Goal: Information Seeking & Learning: Understand process/instructions

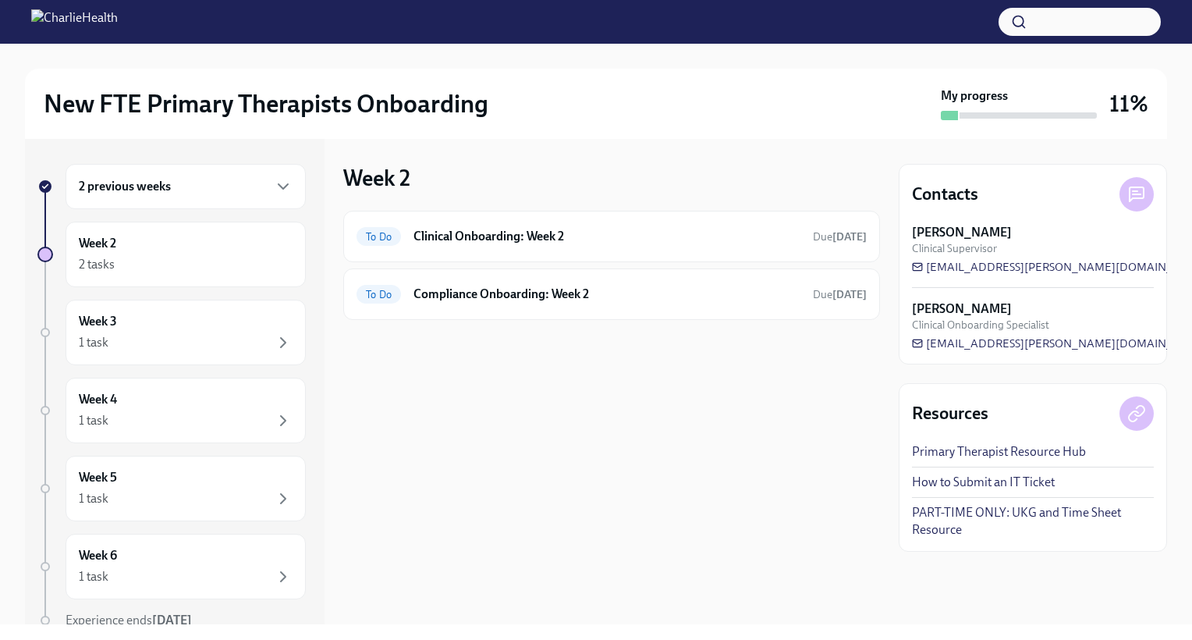
click at [563, 577] on div "Week 2 To Do Clinical Onboarding: Week 2 Due [DATE] To Do Compliance Onboarding…" at bounding box center [611, 381] width 537 height 485
click at [558, 580] on div "Week 2 To Do Clinical Onboarding: Week 2 Due [DATE] To Do Compliance Onboarding…" at bounding box center [611, 381] width 537 height 485
click at [558, 580] on div "Week 2 To Do Clinical Onboarding: Week 2 Due in 3 days To Do Compliance Onboard…" at bounding box center [611, 381] width 537 height 485
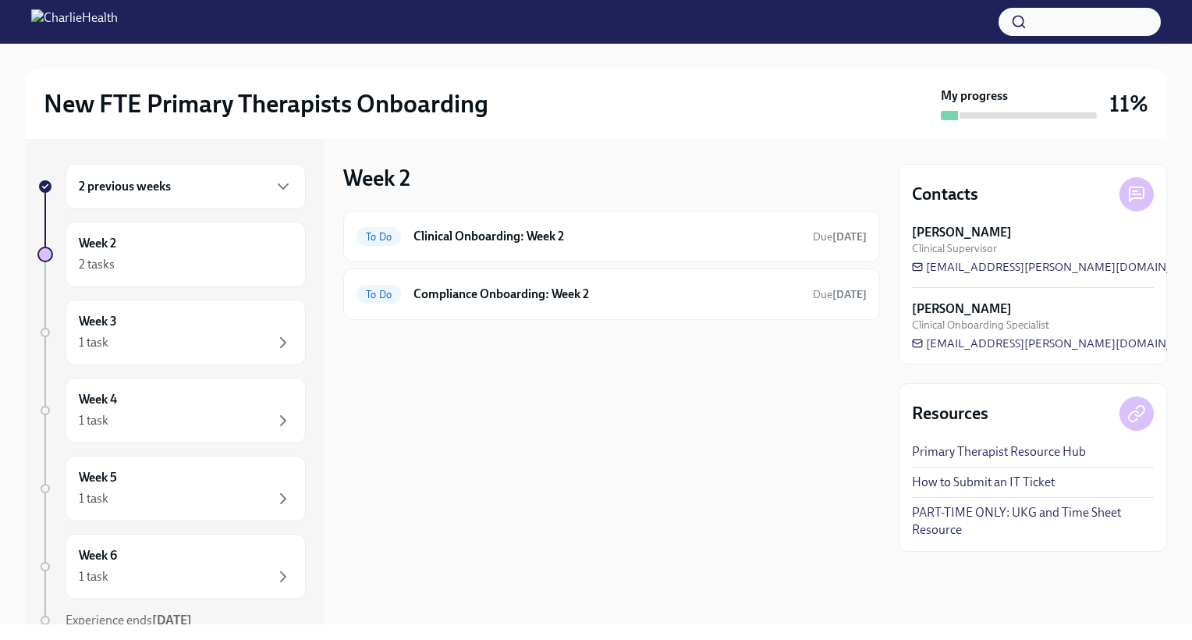
click at [558, 580] on div "Week 2 To Do Clinical Onboarding: Week 2 Due in 3 days To Do Compliance Onboard…" at bounding box center [611, 381] width 537 height 485
click at [239, 180] on div "2 previous weeks" at bounding box center [186, 186] width 214 height 19
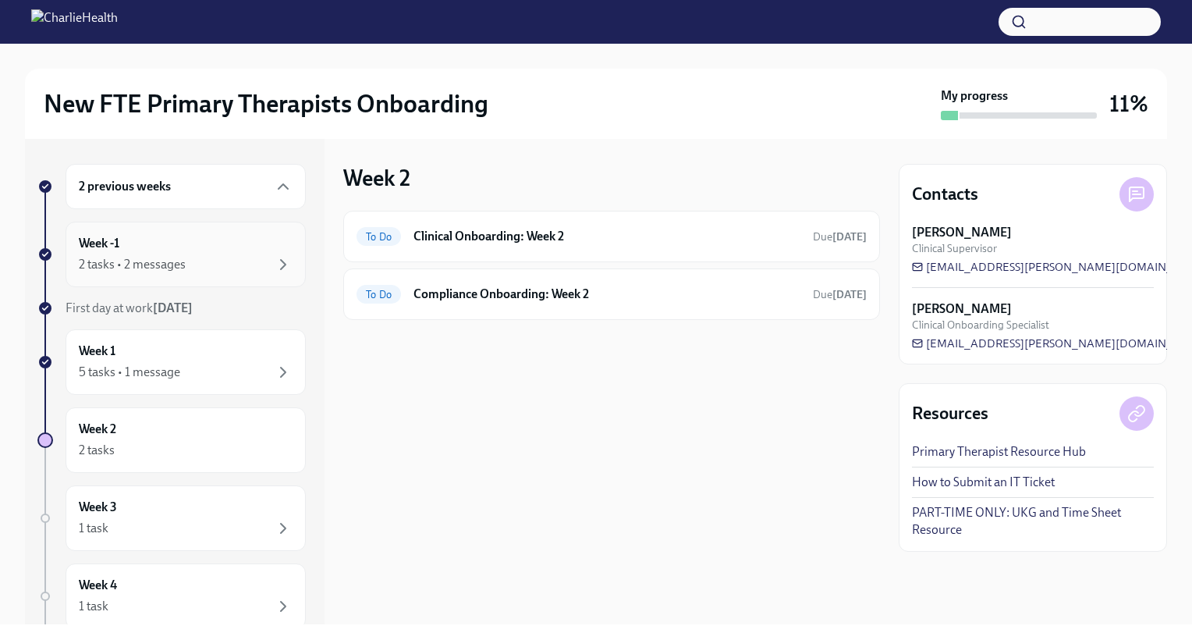
click at [169, 240] on div "Week -1 2 tasks • 2 messages" at bounding box center [186, 254] width 214 height 39
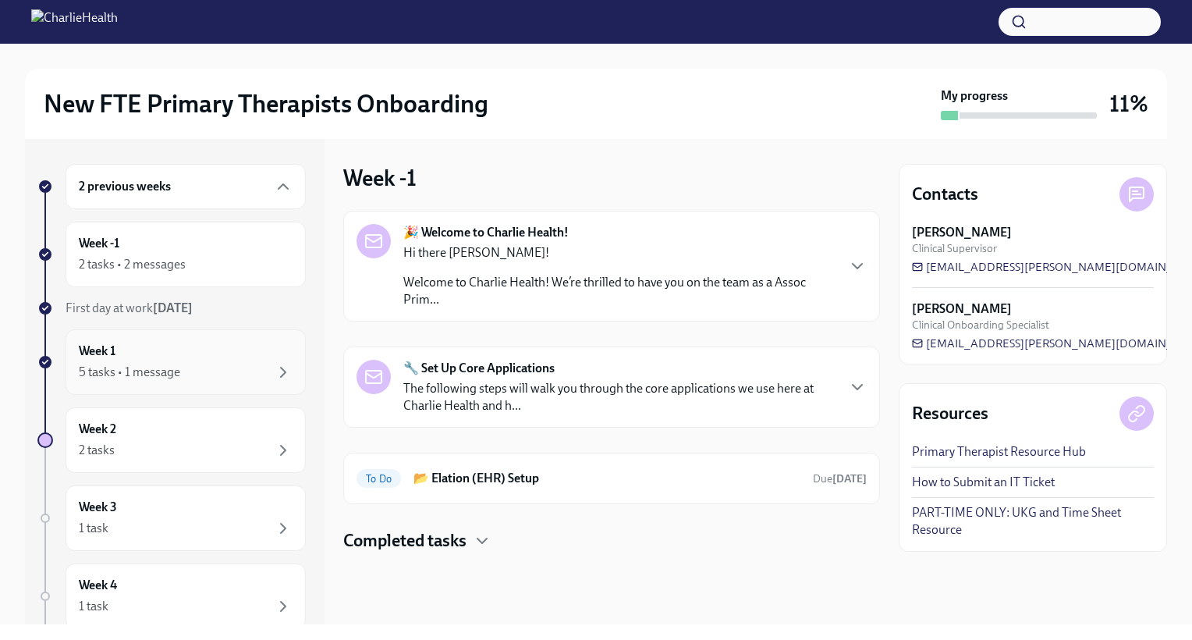
click at [149, 352] on div "Week 1 5 tasks • 1 message" at bounding box center [186, 362] width 214 height 39
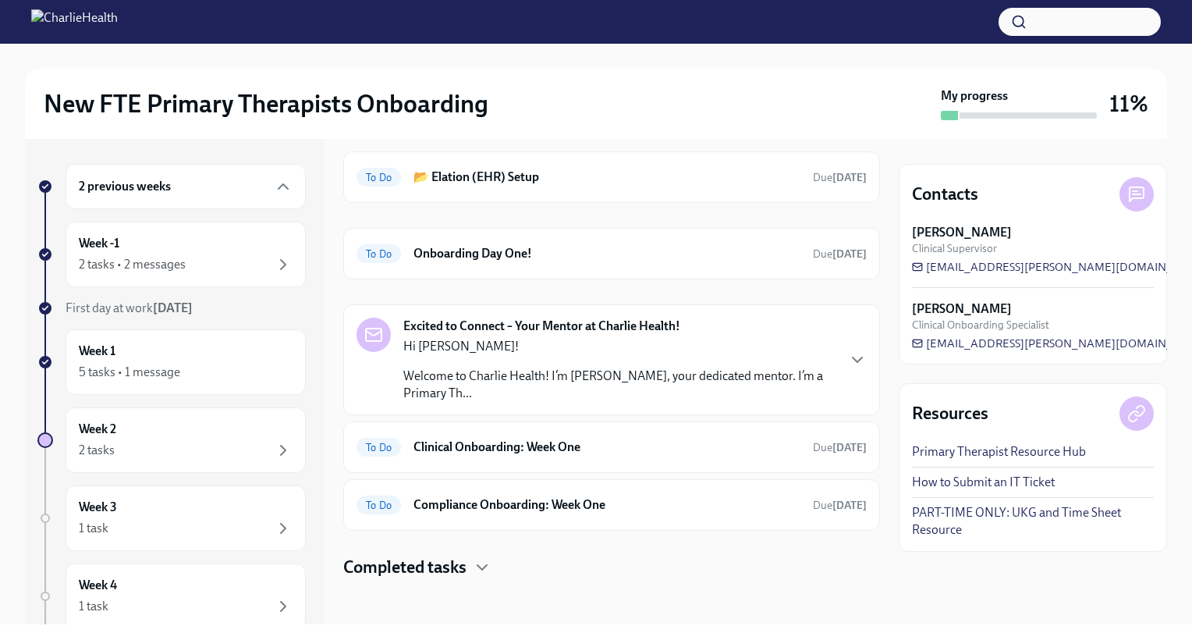
scroll to position [64, 0]
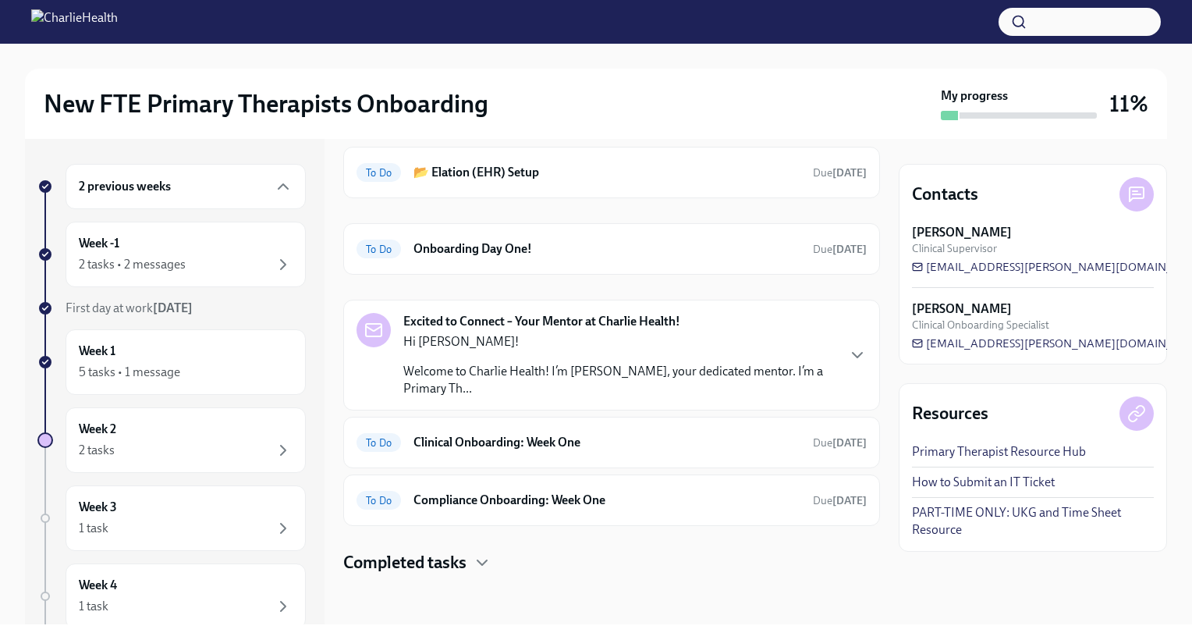
click at [501, 380] on p "Welcome to Charlie Health! I’m William Derenge, your dedicated mentor. I’m a Pr…" at bounding box center [619, 380] width 432 height 34
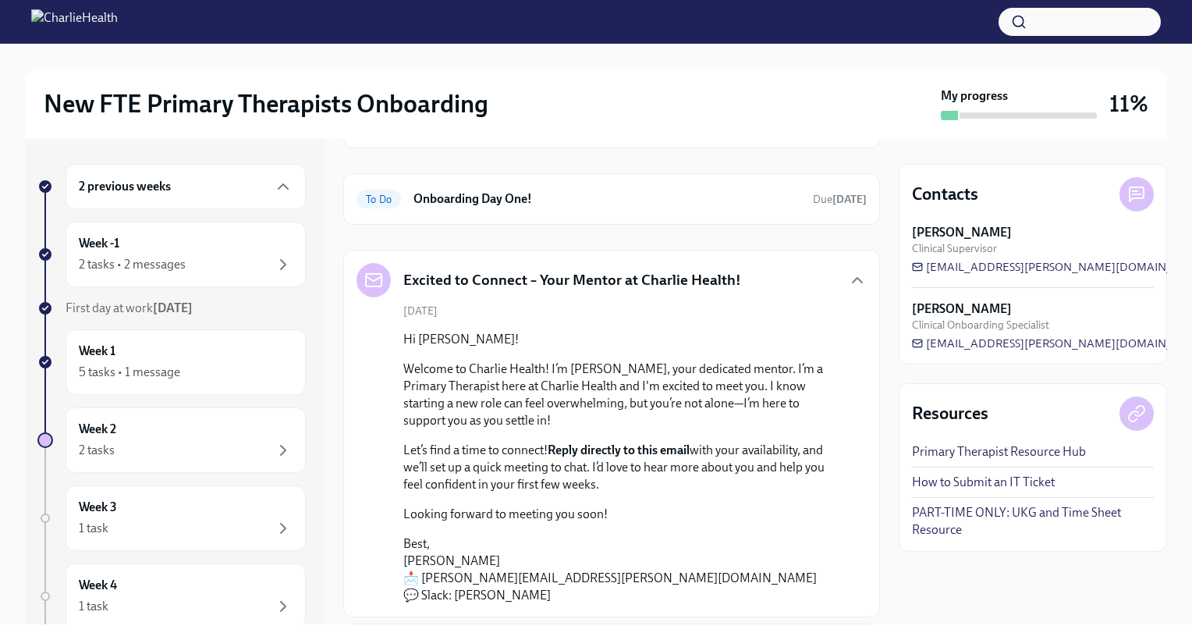
scroll to position [112, 0]
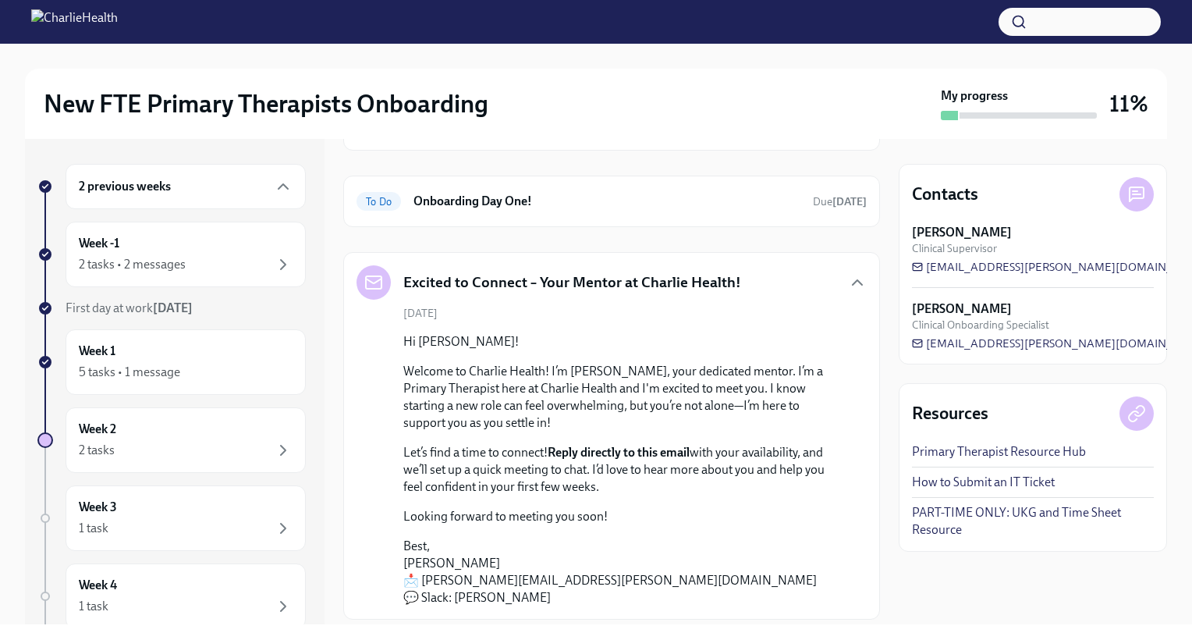
click at [848, 471] on div "September 17th Hi Shannon! Welcome to Charlie Health! I’m William Derenge, your…" at bounding box center [612, 456] width 510 height 300
click at [364, 288] on div at bounding box center [374, 282] width 34 height 34
click at [375, 300] on div "Excited to Connect – Your Mentor at Charlie Health! September 17th Hi Shannon! …" at bounding box center [612, 435] width 510 height 341
click at [415, 586] on p "Best, William Derenge 📩 william.derenge@charliehealth.com 💬 Slack: William Dere…" at bounding box center [622, 572] width 439 height 69
drag, startPoint x: 427, startPoint y: 581, endPoint x: 621, endPoint y: 577, distance: 194.4
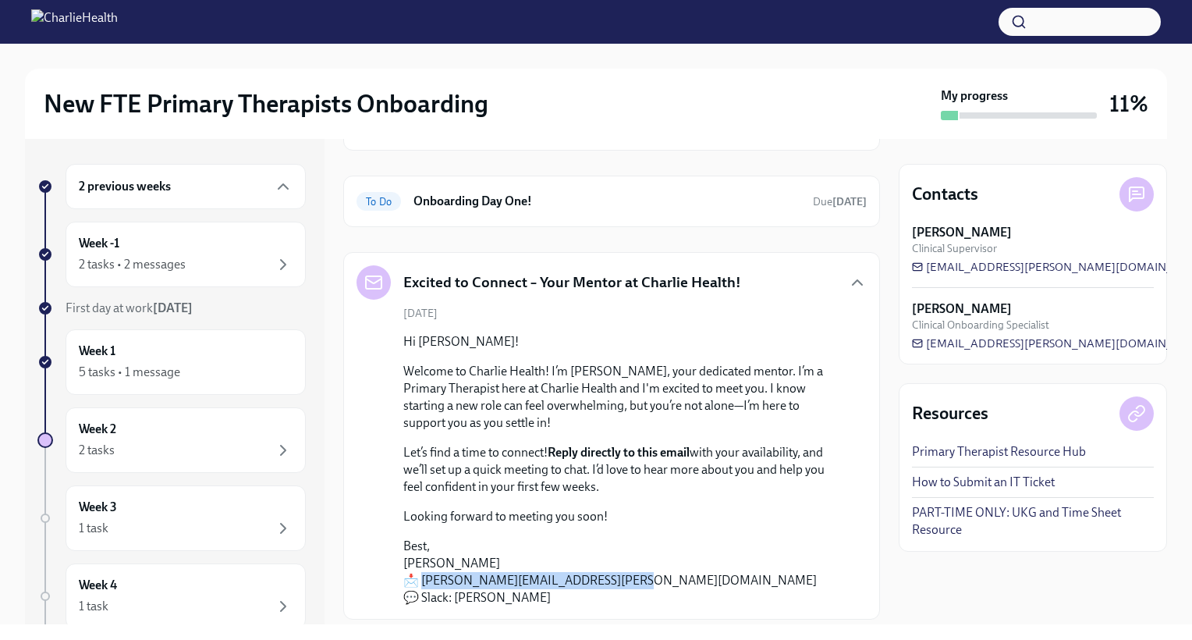
click at [621, 577] on p "Best, William Derenge 📩 william.derenge@charliehealth.com 💬 Slack: William Dere…" at bounding box center [622, 572] width 439 height 69
copy p "illiam.derenge@charliehealth.com"
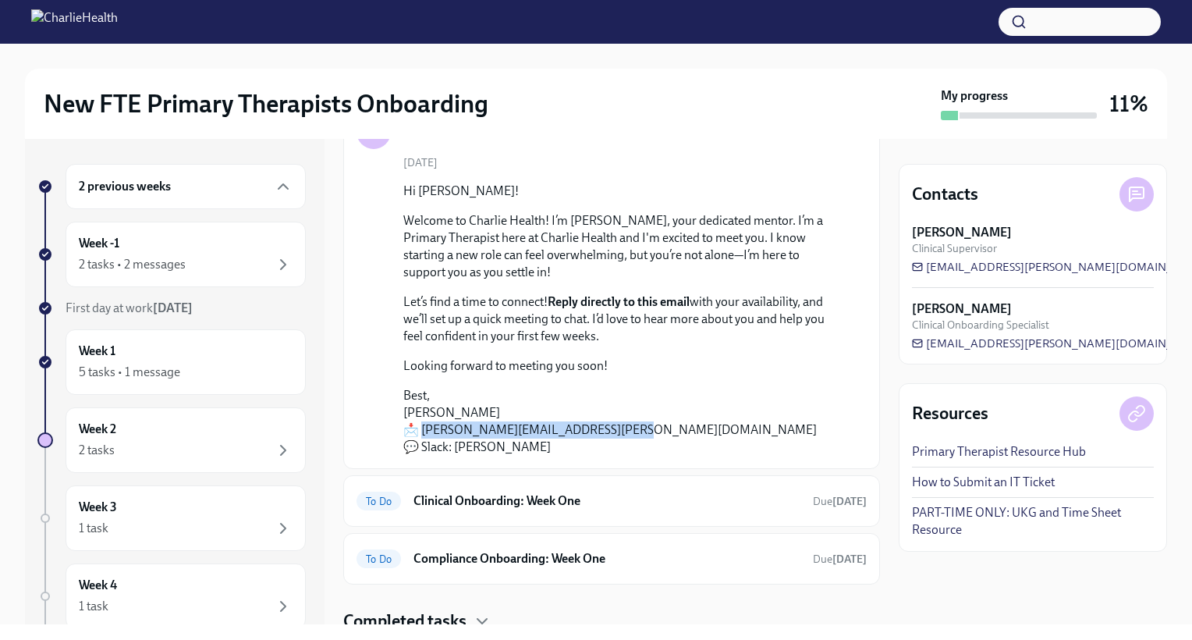
scroll to position [268, 0]
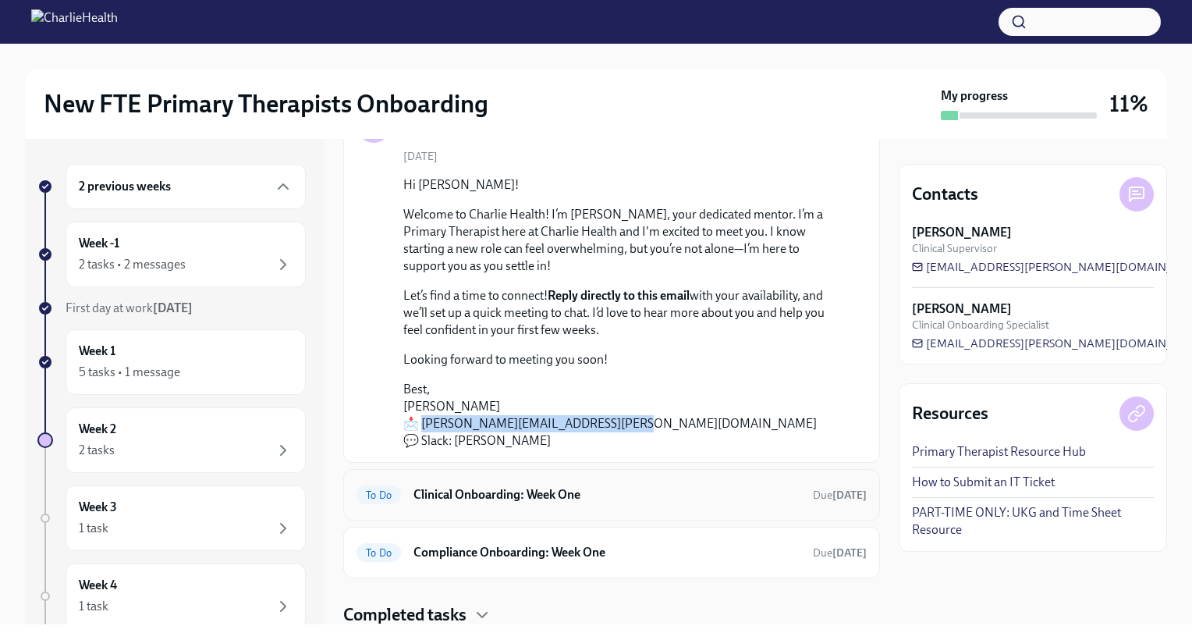
click at [741, 487] on h6 "Clinical Onboarding: Week One" at bounding box center [607, 494] width 387 height 17
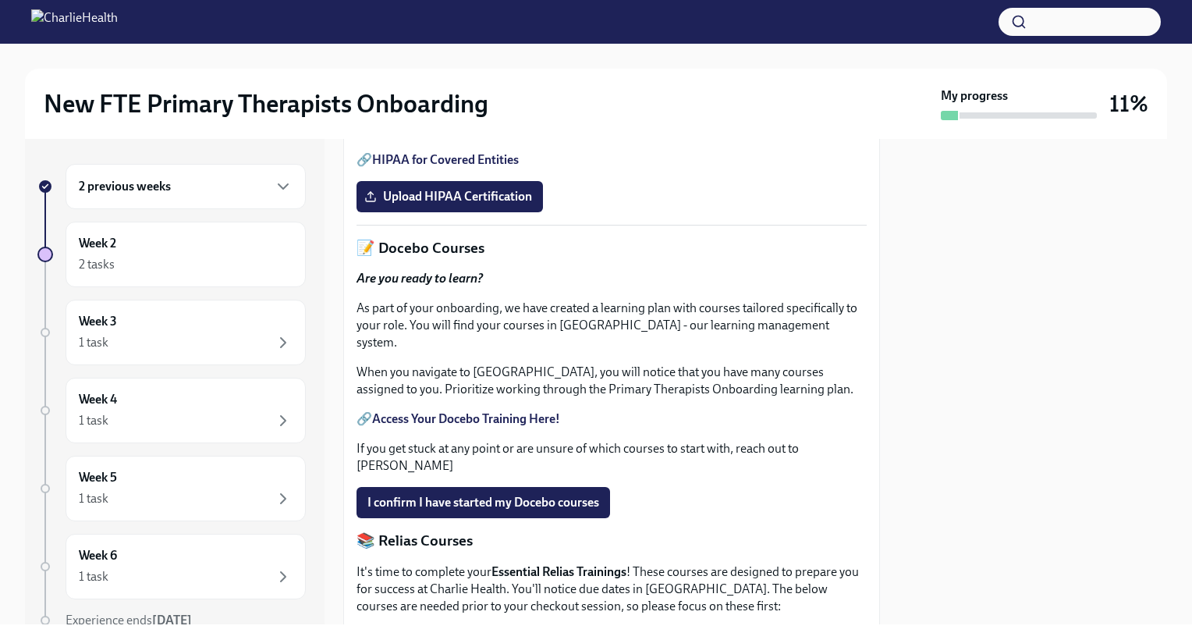
scroll to position [516, 0]
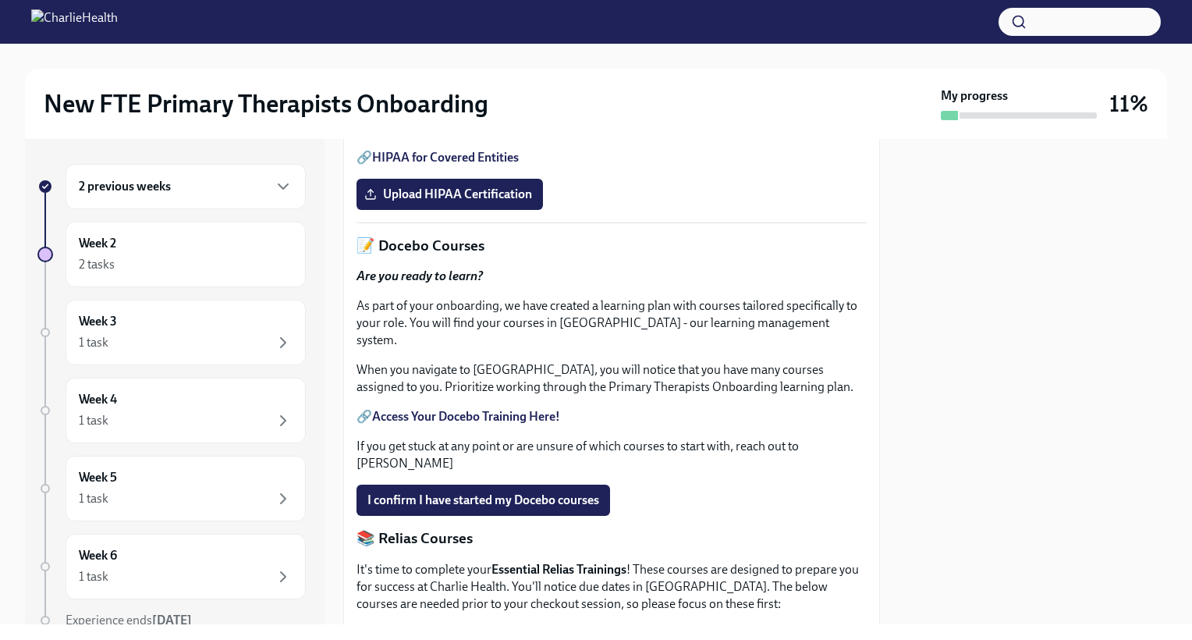
click at [483, 165] on link "HIPAA for Covered Entities" at bounding box center [445, 157] width 147 height 15
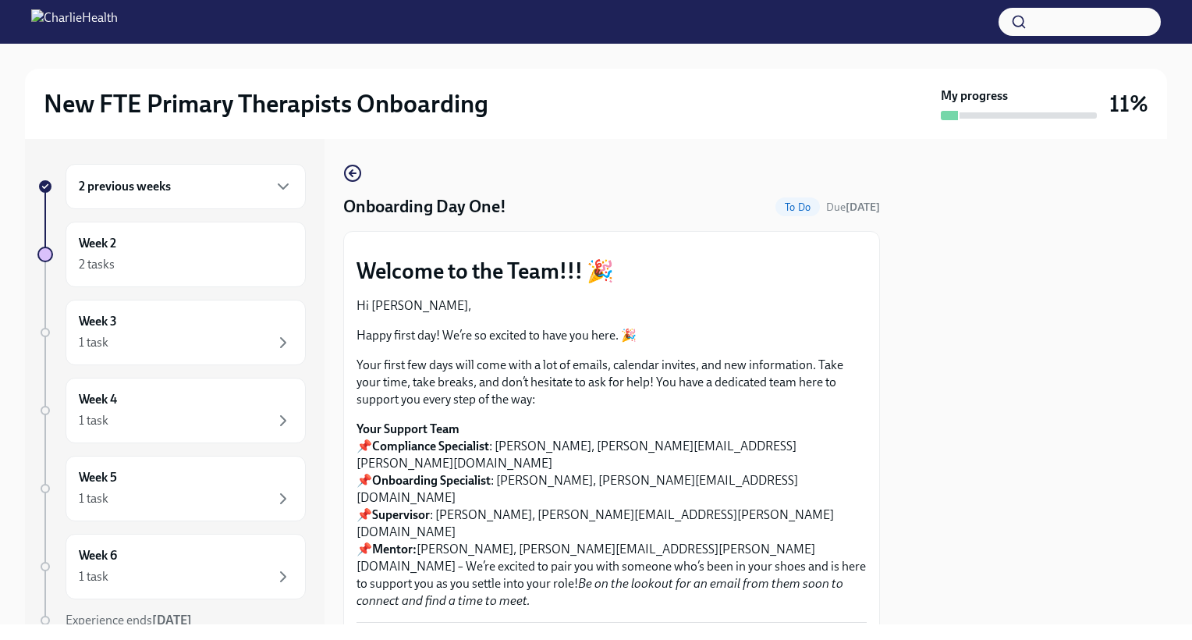
scroll to position [2158, 0]
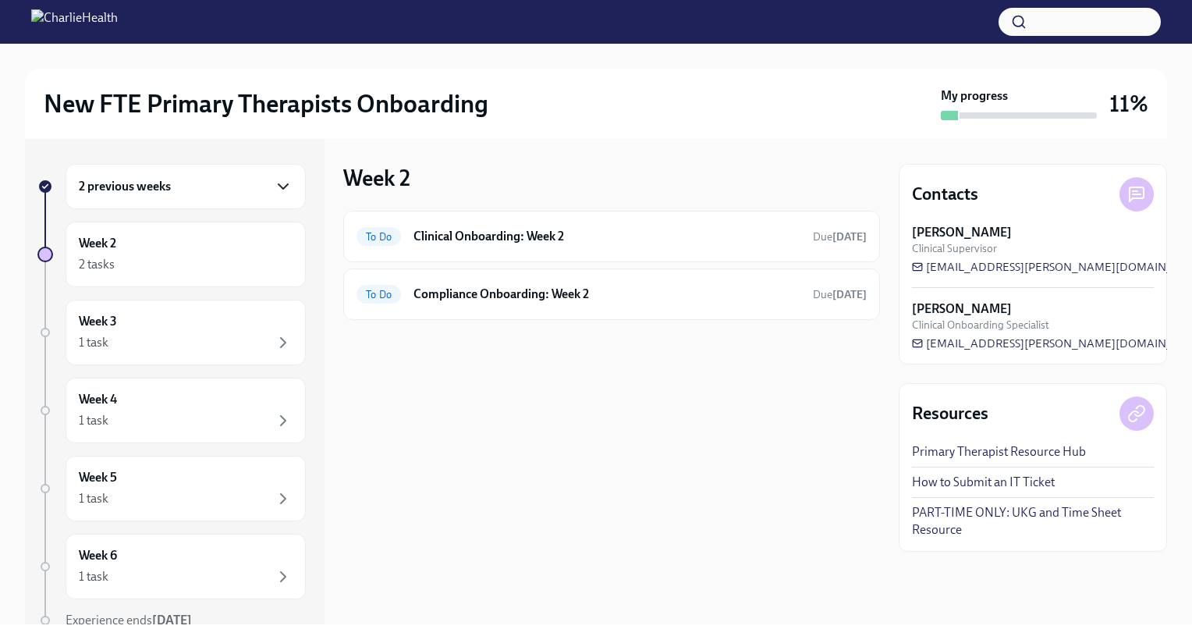
click at [274, 185] on icon "button" at bounding box center [283, 186] width 19 height 19
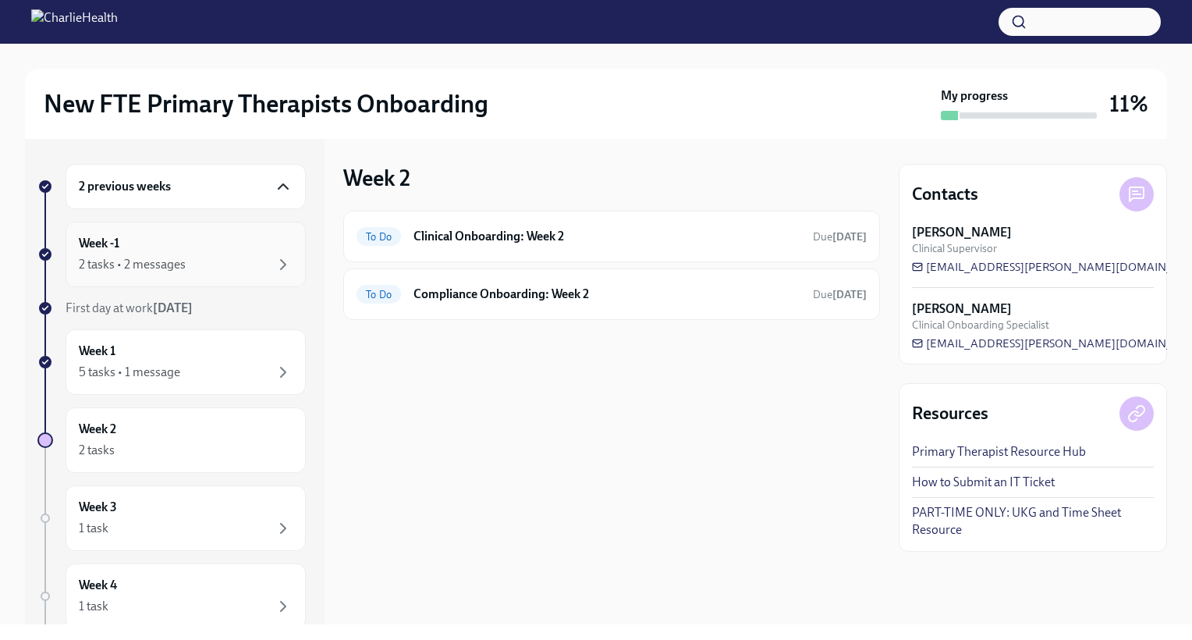
click at [104, 246] on h6 "Week -1" at bounding box center [99, 243] width 41 height 17
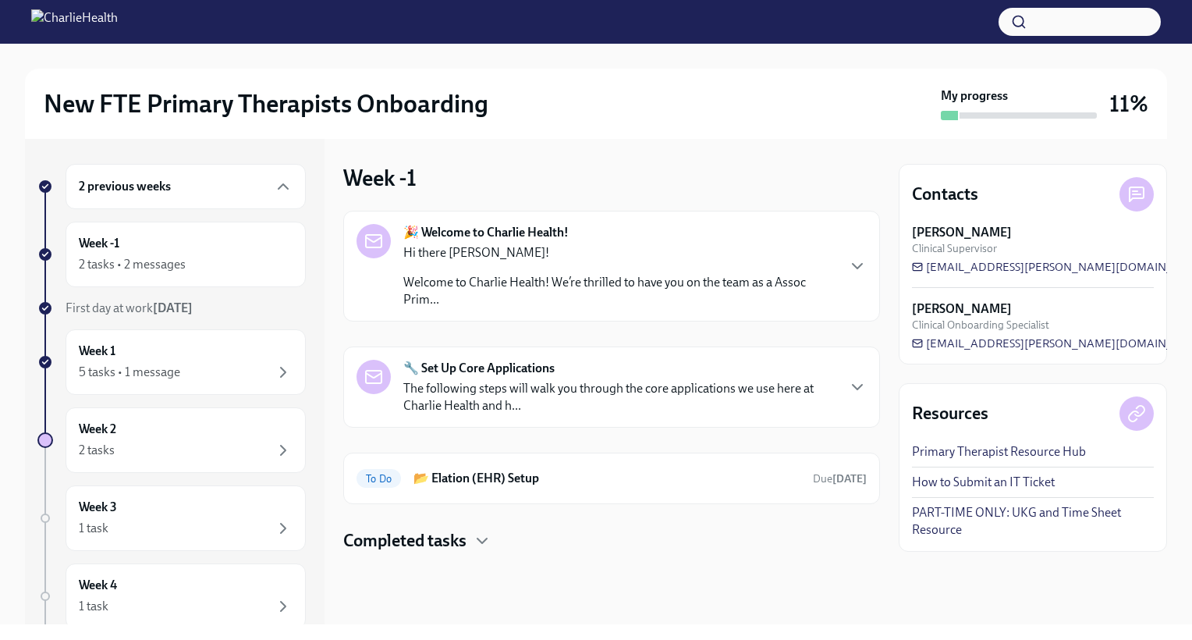
click at [653, 282] on p "Welcome to Charlie Health! We’re thrilled to have you on the team as a Assoc Pr…" at bounding box center [619, 291] width 432 height 34
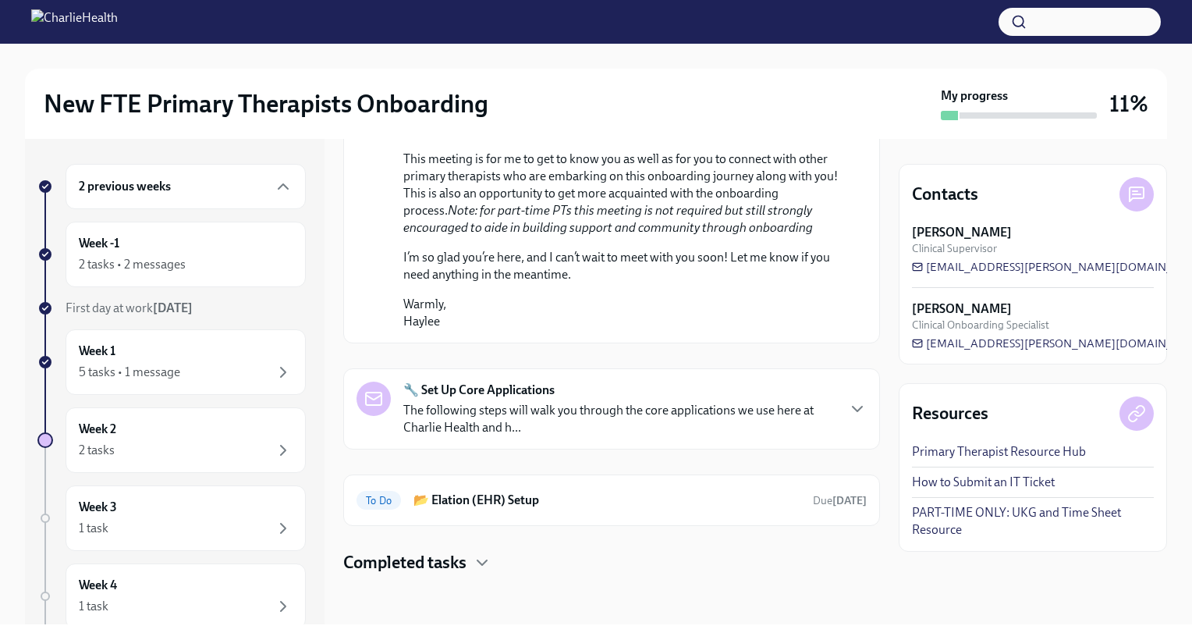
scroll to position [886, 0]
click at [567, 403] on p "The following steps will walk you through the core applications we use here at …" at bounding box center [619, 419] width 432 height 34
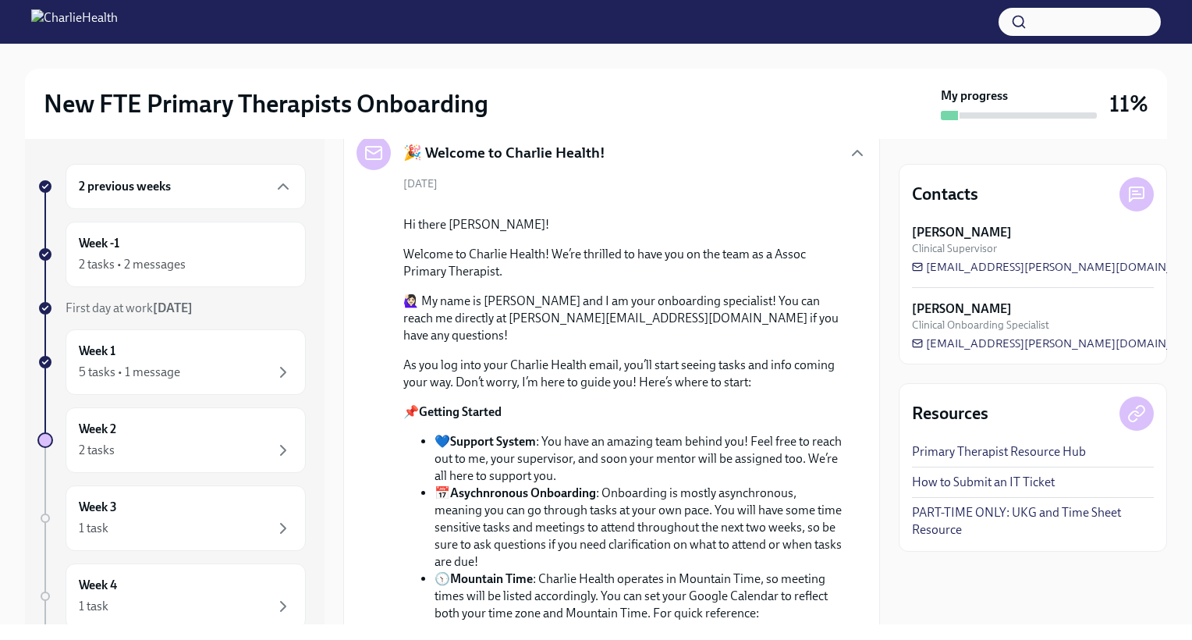
scroll to position [94, 0]
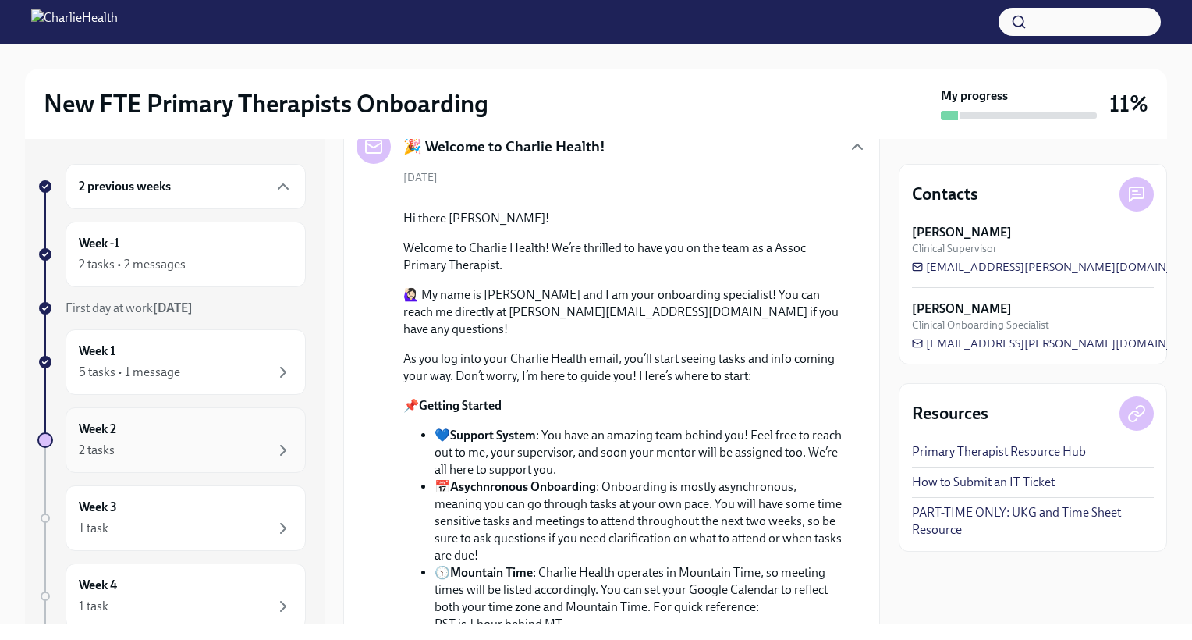
click at [165, 435] on div "Week 2 2 tasks" at bounding box center [186, 440] width 214 height 39
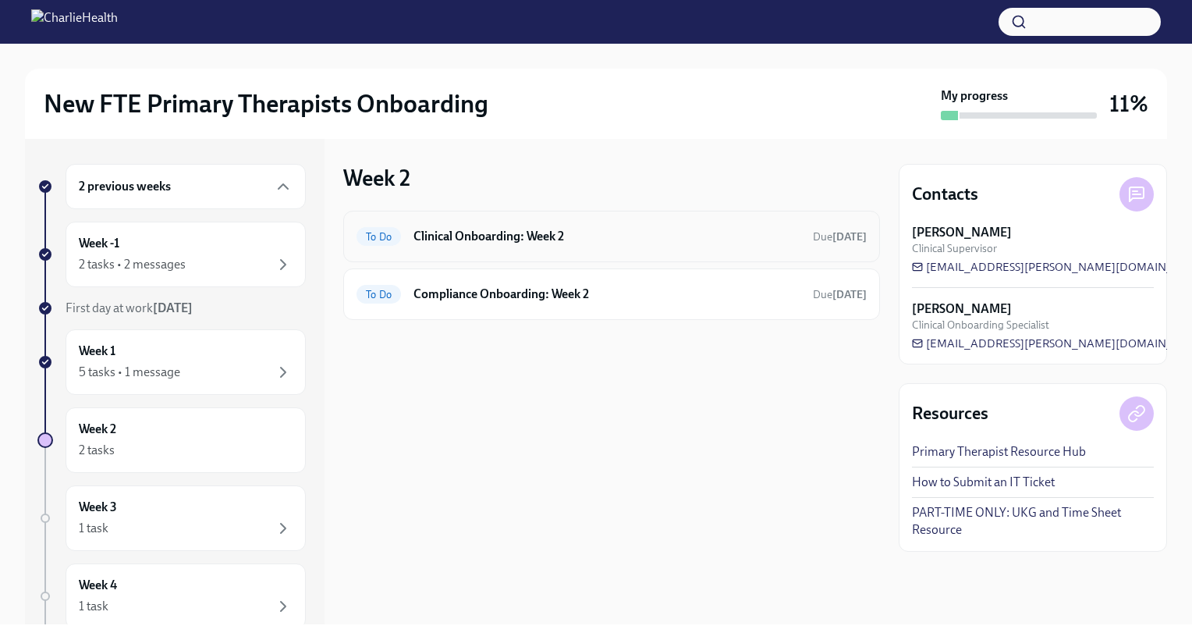
click at [459, 243] on h6 "Clinical Onboarding: Week 2" at bounding box center [607, 236] width 387 height 17
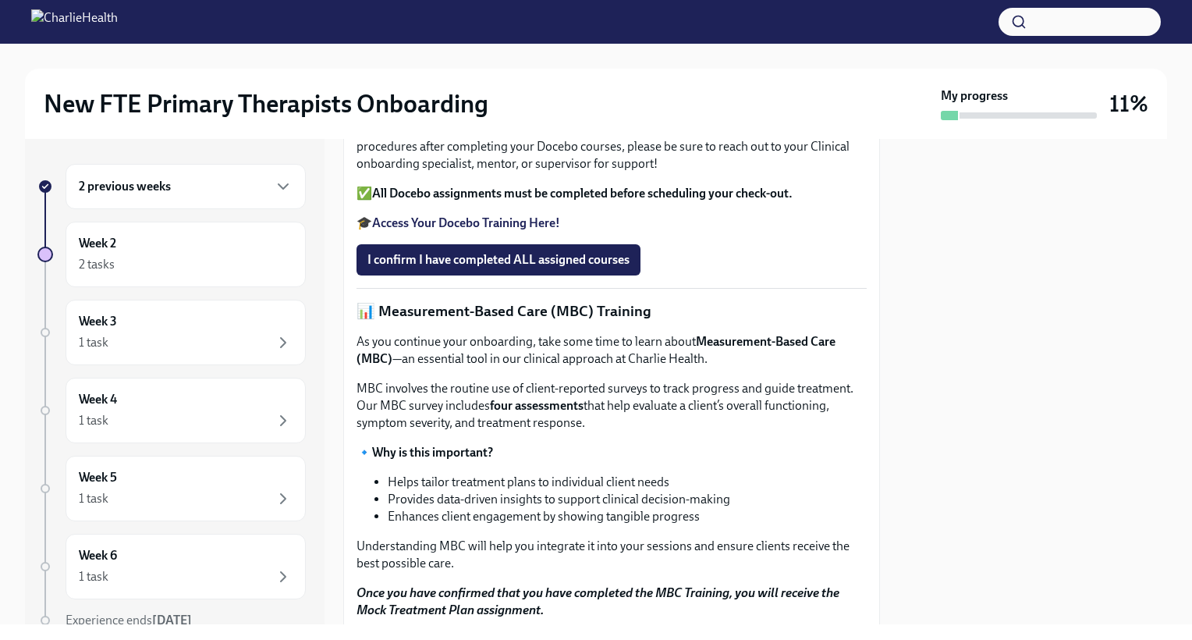
scroll to position [478, 0]
